Goal: Find specific page/section: Find specific page/section

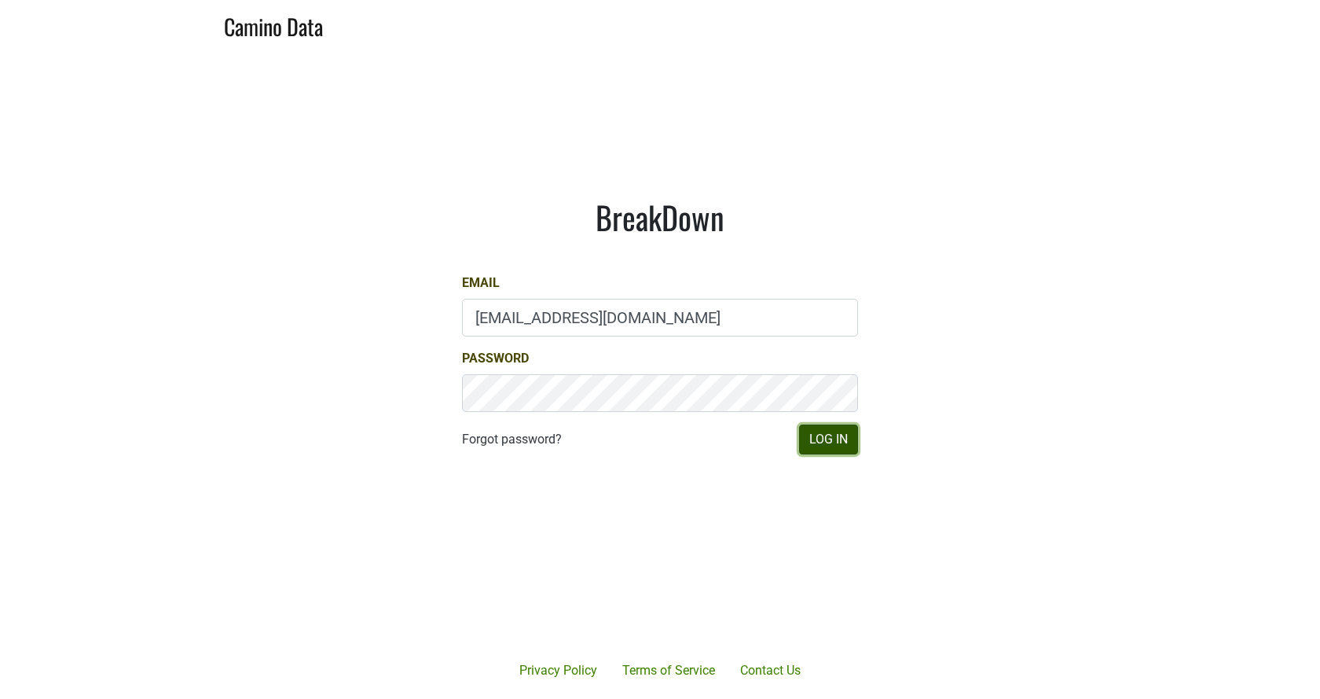
click at [831, 435] on button "Log In" at bounding box center [828, 439] width 59 height 30
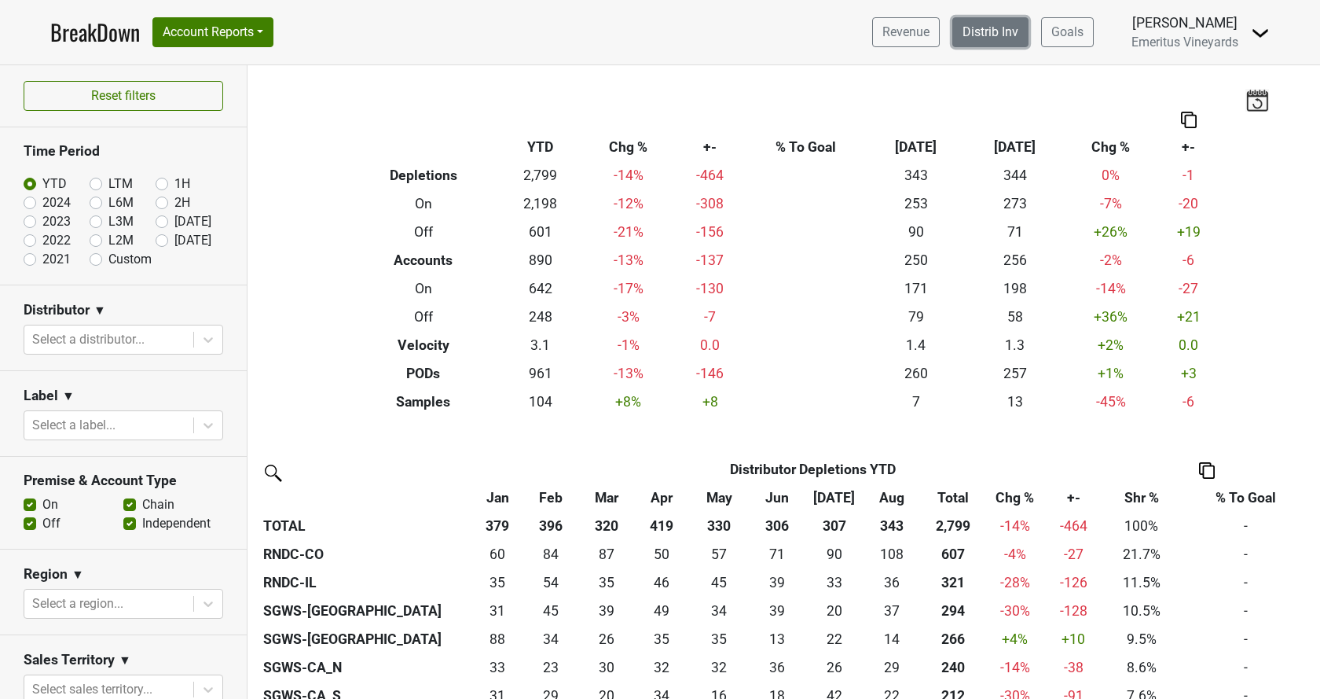
click at [992, 33] on link "Distrib Inv" at bounding box center [991, 32] width 76 height 30
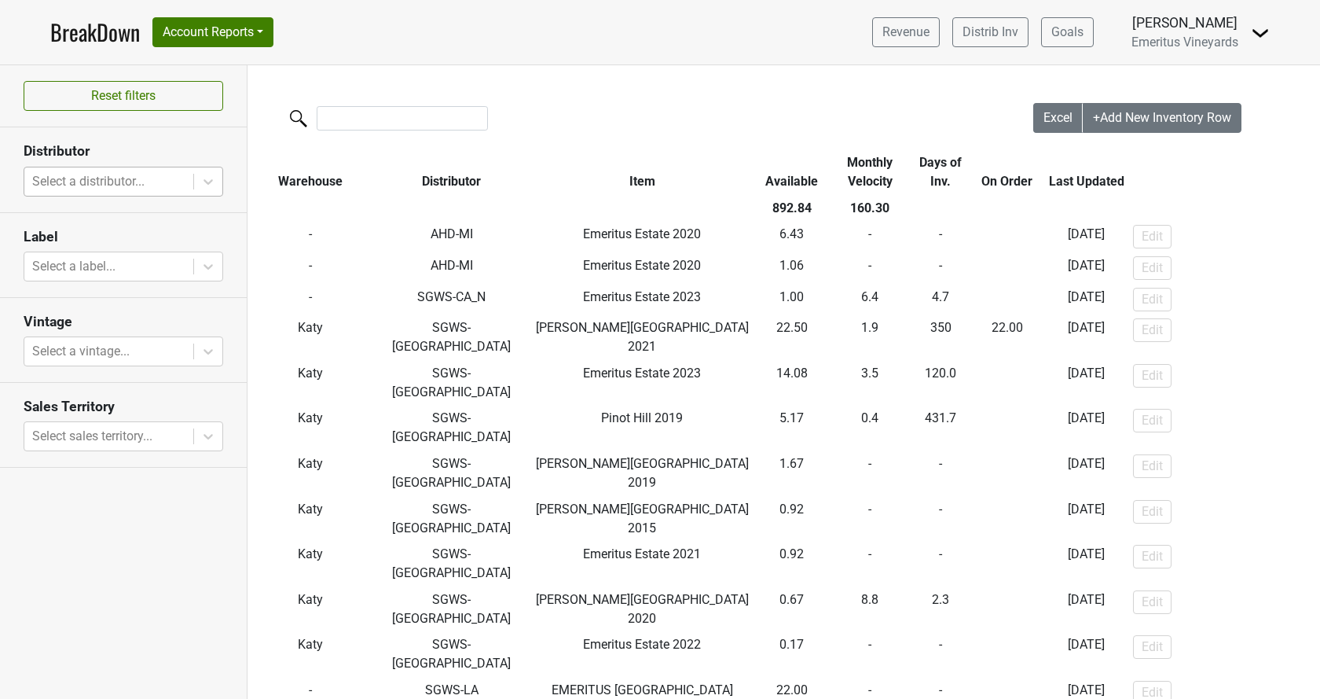
click at [103, 185] on div at bounding box center [108, 182] width 153 height 22
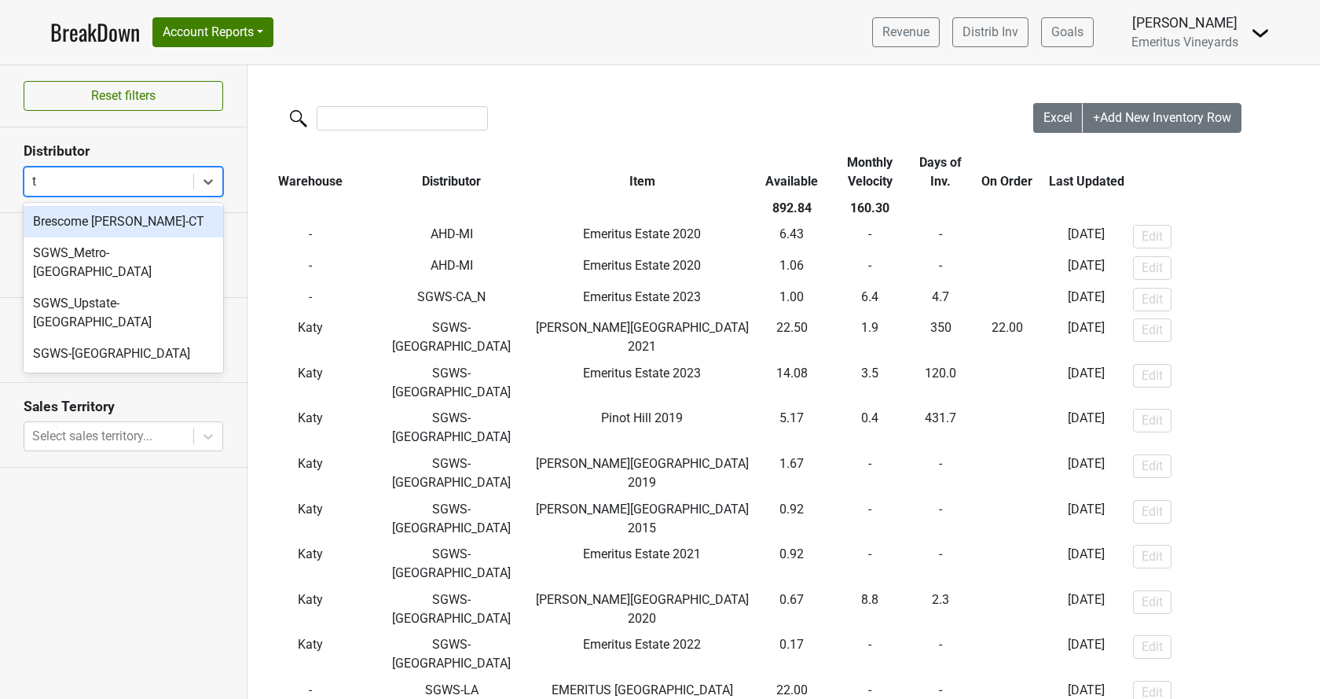
type input "tx"
click at [53, 218] on div "SGWS-[GEOGRAPHIC_DATA]" at bounding box center [124, 221] width 200 height 31
